Goal: Task Accomplishment & Management: Manage account settings

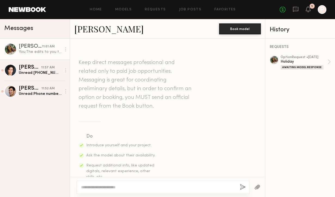
scroll to position [516, 0]
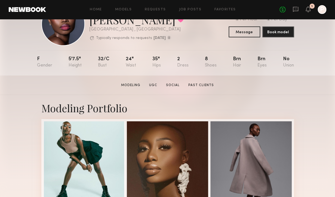
scroll to position [30, 0]
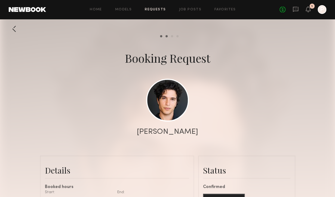
scroll to position [450, 0]
click at [166, 92] on link at bounding box center [167, 99] width 43 height 43
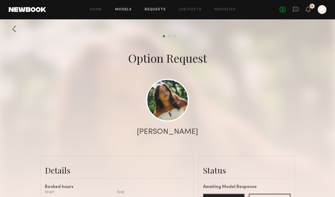
scroll to position [531, 0]
click at [180, 100] on link at bounding box center [167, 99] width 43 height 43
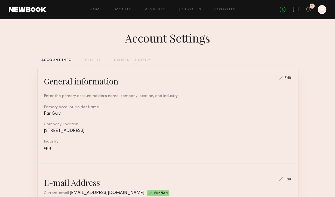
scroll to position [9, 0]
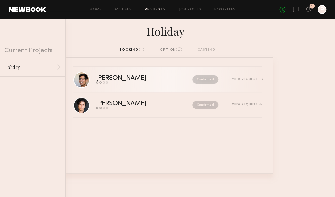
click at [99, 74] on link "[PERSON_NAME] Send request Model response Review hours worked Pay model Confirm…" at bounding box center [167, 79] width 188 height 25
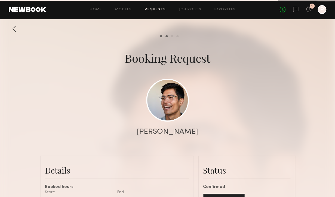
scroll to position [375, 0]
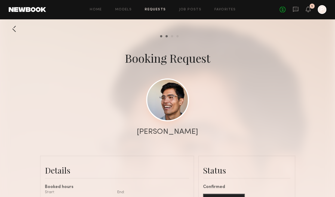
click at [178, 108] on link at bounding box center [167, 99] width 43 height 43
